Goal: Transaction & Acquisition: Purchase product/service

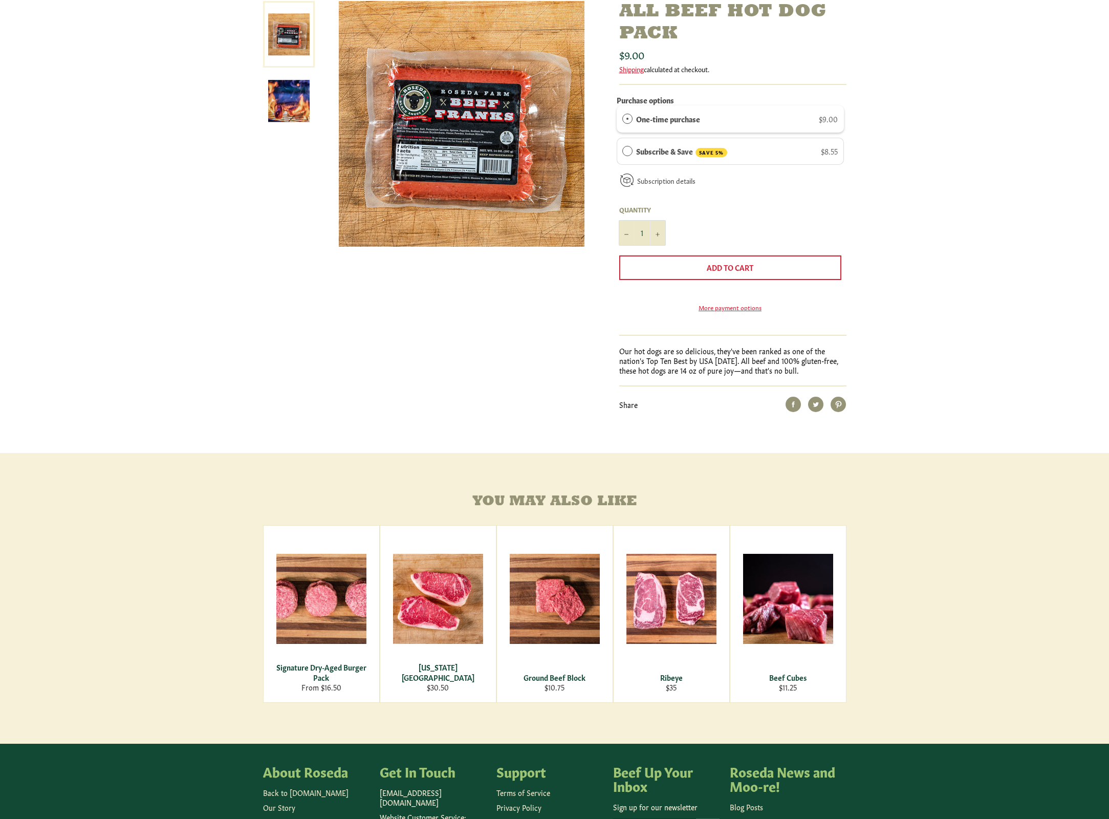
scroll to position [330, 0]
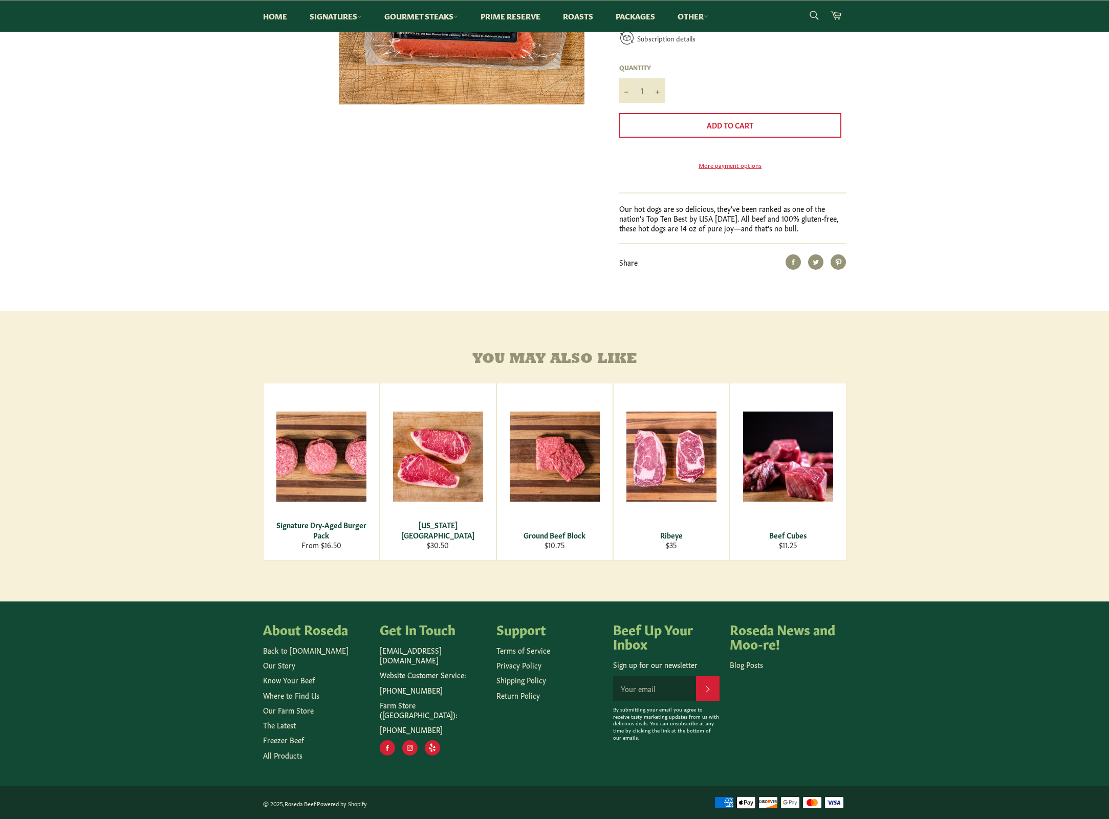
click at [305, 701] on ul "Back to [DOMAIN_NAME] Our Story Know Your Beef Where to Find Us Our Farm Store …" at bounding box center [316, 702] width 106 height 115
click at [304, 695] on link "Where to Find Us" at bounding box center [291, 695] width 56 height 10
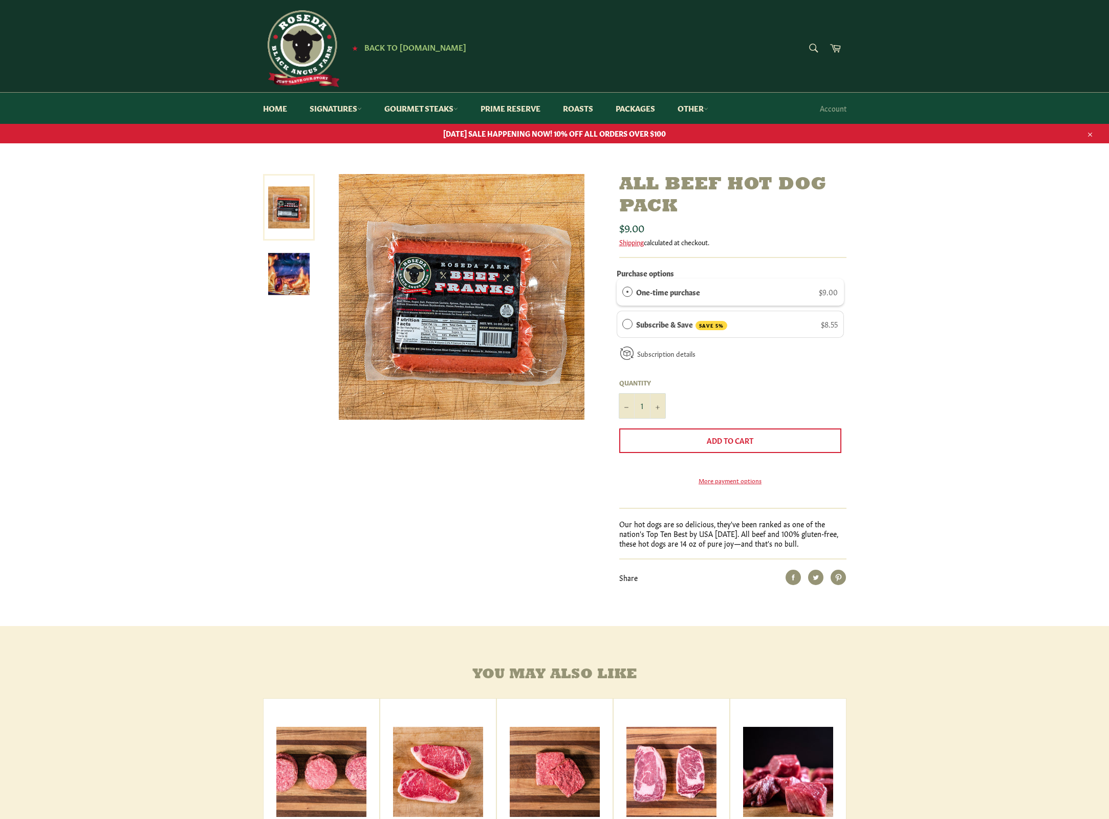
type input "1"
